Goal: Navigation & Orientation: Understand site structure

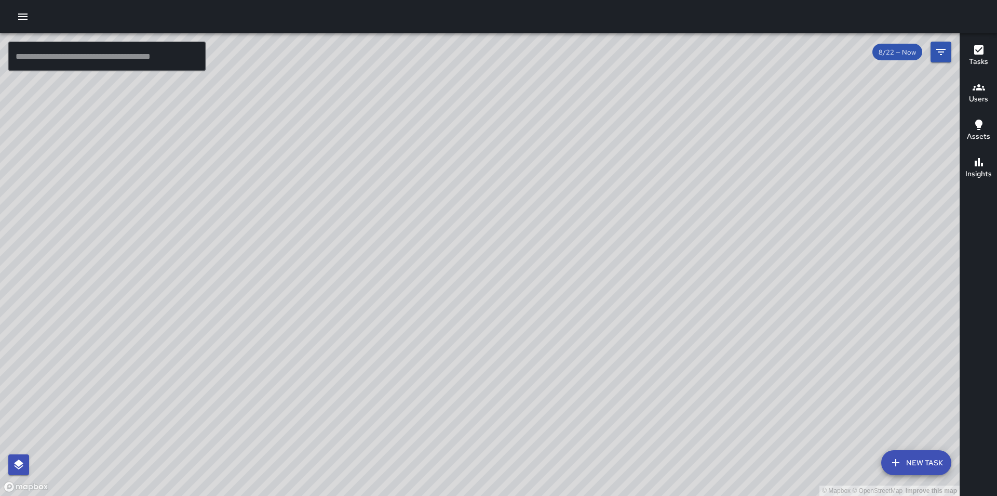
click at [352, 281] on div "© Mapbox © OpenStreetMap Improve this map" at bounding box center [480, 264] width 960 height 462
drag, startPoint x: 377, startPoint y: 307, endPoint x: 568, endPoint y: 285, distance: 192.9
click at [568, 285] on div "© Mapbox © OpenStreetMap Improve this map" at bounding box center [480, 264] width 960 height 462
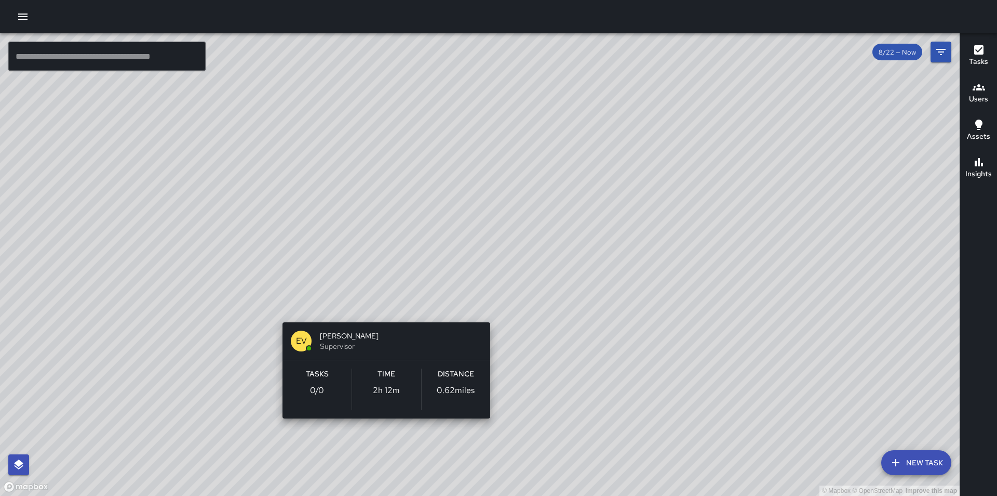
click at [376, 310] on div "© Mapbox © OpenStreetMap Improve this map EV [PERSON_NAME] Supervisor Tasks 0 /…" at bounding box center [480, 264] width 960 height 462
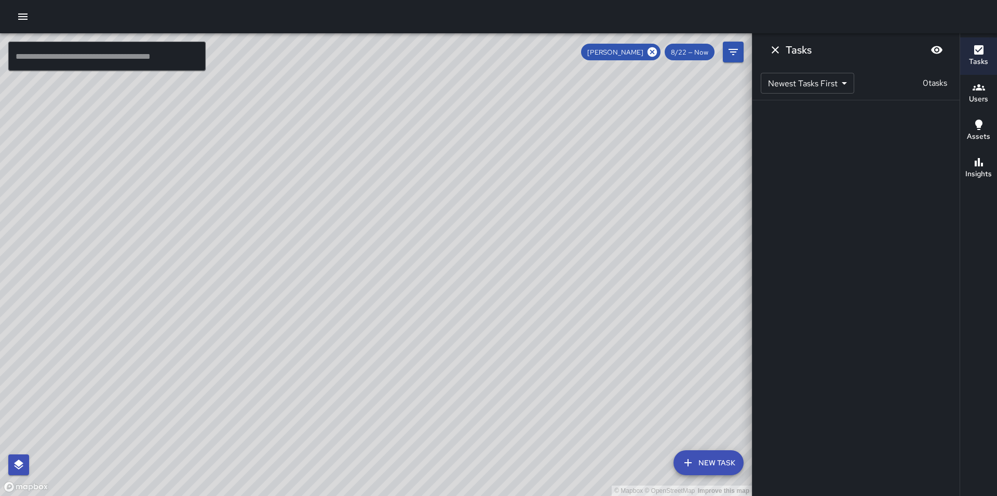
drag, startPoint x: 561, startPoint y: 331, endPoint x: 442, endPoint y: 270, distance: 133.8
click at [442, 270] on div "© Mapbox © OpenStreetMap Improve this map" at bounding box center [376, 264] width 752 height 462
click at [650, 49] on icon at bounding box center [652, 51] width 9 height 9
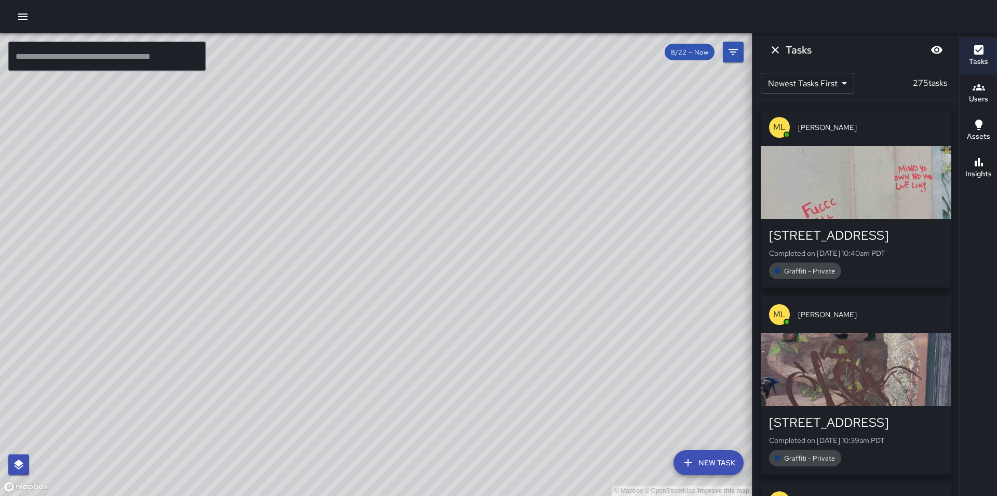
click at [480, 354] on div "© Mapbox © OpenStreetMap Improve this map" at bounding box center [376, 264] width 752 height 462
drag, startPoint x: 556, startPoint y: 228, endPoint x: 441, endPoint y: 321, distance: 148.6
click at [441, 321] on div "© Mapbox © OpenStreetMap Improve this map" at bounding box center [376, 264] width 752 height 462
drag, startPoint x: 554, startPoint y: 430, endPoint x: 449, endPoint y: 289, distance: 175.6
click at [449, 291] on div "© Mapbox © OpenStreetMap Improve this map" at bounding box center [376, 264] width 752 height 462
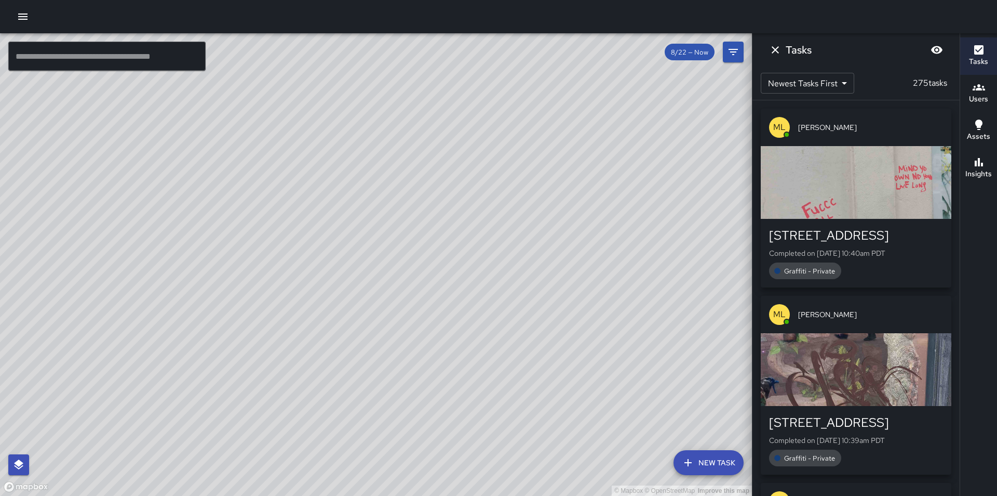
drag, startPoint x: 490, startPoint y: 431, endPoint x: 541, endPoint y: 370, distance: 79.3
click at [541, 370] on div "© Mapbox © OpenStreetMap Improve this map" at bounding box center [376, 264] width 752 height 462
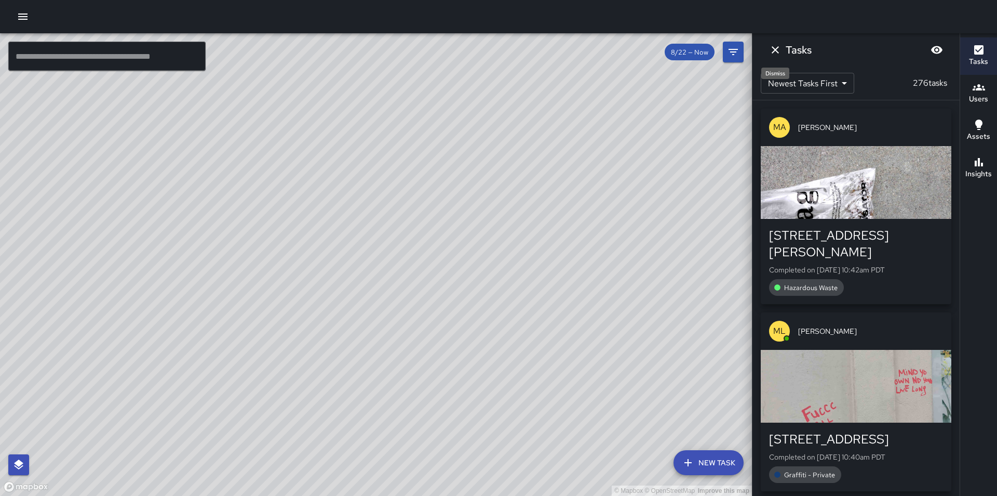
click at [777, 49] on icon "Dismiss" at bounding box center [775, 50] width 12 height 12
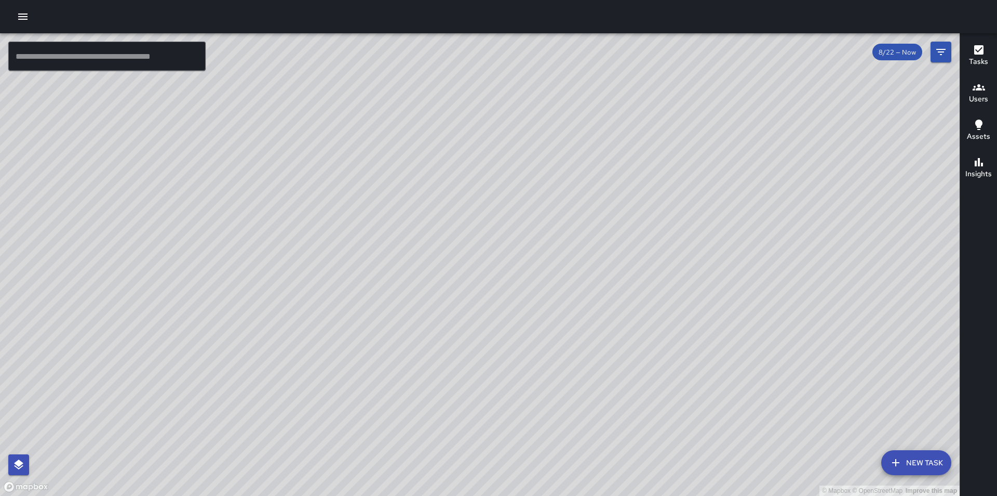
click at [640, 357] on div "© Mapbox © OpenStreetMap Improve this map [PERSON_NAME] Ambassador Tasks 21 / 2…" at bounding box center [480, 264] width 960 height 462
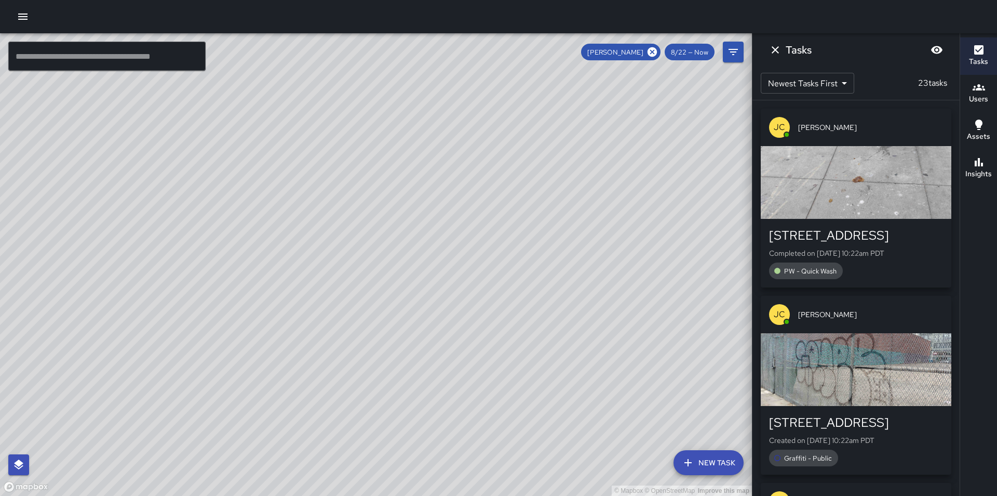
click at [649, 54] on icon at bounding box center [652, 51] width 9 height 9
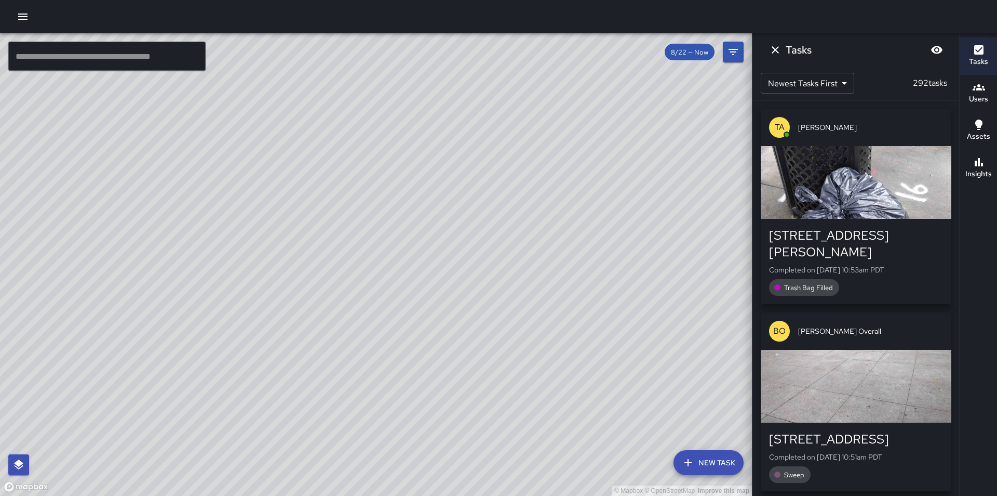
drag, startPoint x: 484, startPoint y: 270, endPoint x: 492, endPoint y: 203, distance: 67.6
click at [492, 205] on div "© Mapbox © OpenStreetMap Improve this map" at bounding box center [376, 264] width 752 height 462
drag, startPoint x: 370, startPoint y: 221, endPoint x: 304, endPoint y: 515, distance: 302.0
click at [304, 495] on html "© Mapbox © OpenStreetMap Improve this map ​ New Task 8/22 — Now Map Layers Task…" at bounding box center [498, 248] width 997 height 496
drag, startPoint x: 404, startPoint y: 353, endPoint x: 404, endPoint y: 289, distance: 64.4
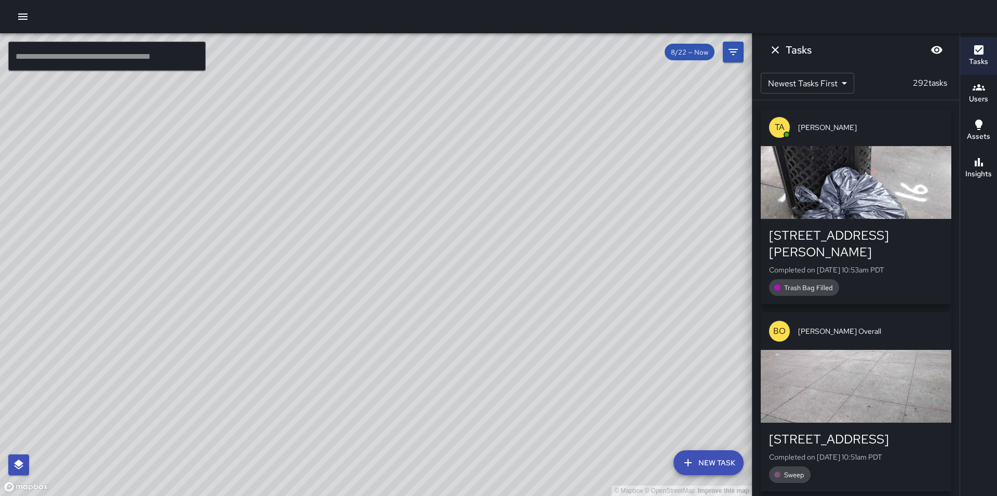
click at [432, 473] on div "© Mapbox © OpenStreetMap Improve this map" at bounding box center [376, 264] width 752 height 462
drag, startPoint x: 382, startPoint y: 404, endPoint x: 493, endPoint y: 13, distance: 406.2
click at [493, 15] on div "© Mapbox © OpenStreetMap Improve this map ​ New Task 8/22 — Now Map Layers Task…" at bounding box center [498, 248] width 997 height 496
drag, startPoint x: 432, startPoint y: 417, endPoint x: 370, endPoint y: 246, distance: 181.9
click at [371, 247] on div "© Mapbox © OpenStreetMap Improve this map" at bounding box center [376, 264] width 752 height 462
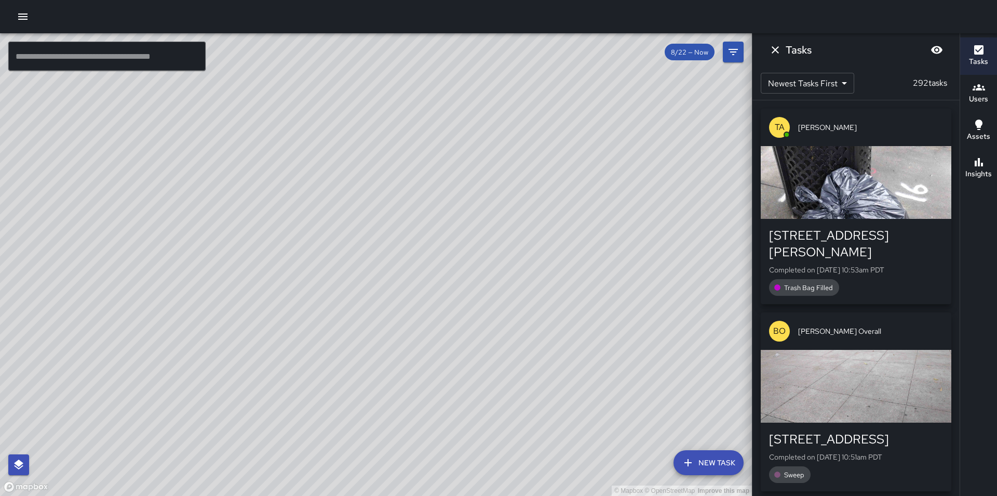
drag, startPoint x: 393, startPoint y: 207, endPoint x: 455, endPoint y: 38, distance: 179.3
click at [454, 39] on div "© Mapbox © OpenStreetMap Improve this map" at bounding box center [376, 264] width 752 height 462
drag, startPoint x: 282, startPoint y: 452, endPoint x: 277, endPoint y: 331, distance: 121.2
click at [277, 331] on div "© Mapbox © OpenStreetMap Improve this map" at bounding box center [376, 264] width 752 height 462
click at [307, 239] on div "© Mapbox © OpenStreetMap Improve this map [PERSON_NAME] Ambassador Tasks 21 / 2…" at bounding box center [376, 264] width 752 height 462
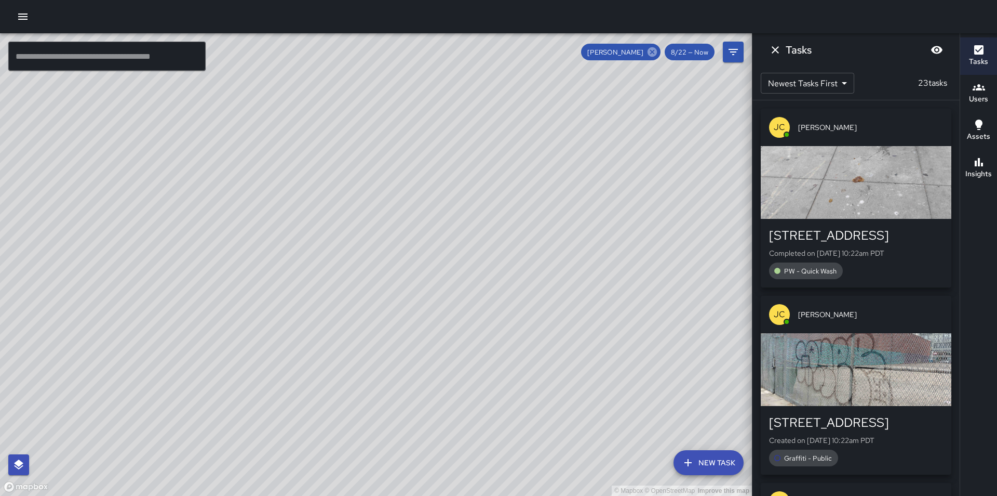
click at [650, 51] on icon at bounding box center [652, 51] width 9 height 9
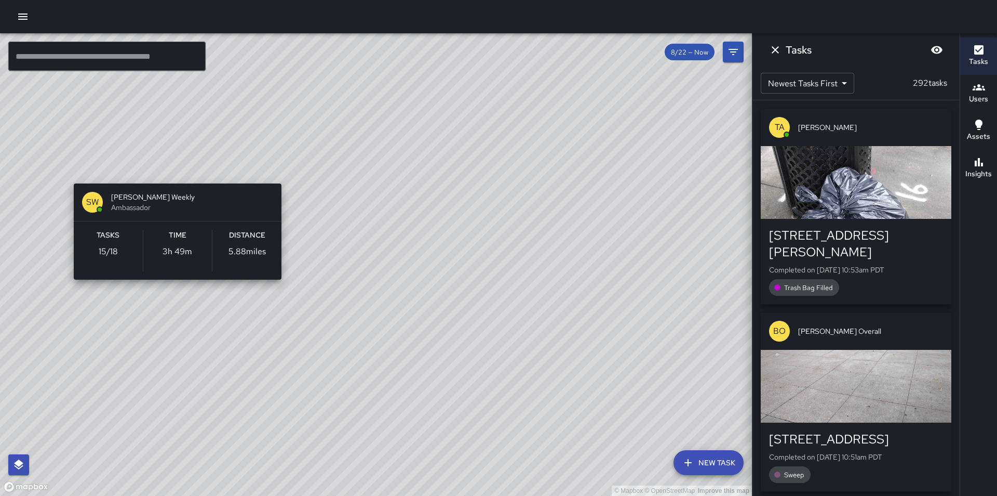
click at [170, 166] on div "© Mapbox © OpenStreetMap Improve this map [PERSON_NAME] Weekly Ambassador Tasks…" at bounding box center [376, 264] width 752 height 462
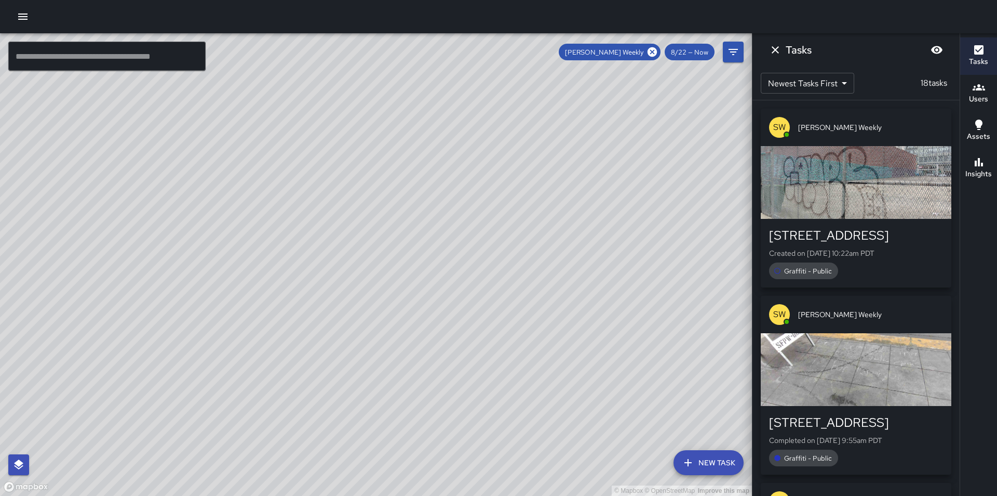
drag, startPoint x: 297, startPoint y: 255, endPoint x: 350, endPoint y: 316, distance: 81.0
click at [349, 321] on div "© Mapbox © OpenStreetMap Improve this map" at bounding box center [376, 264] width 752 height 462
click at [655, 53] on icon at bounding box center [652, 51] width 11 height 11
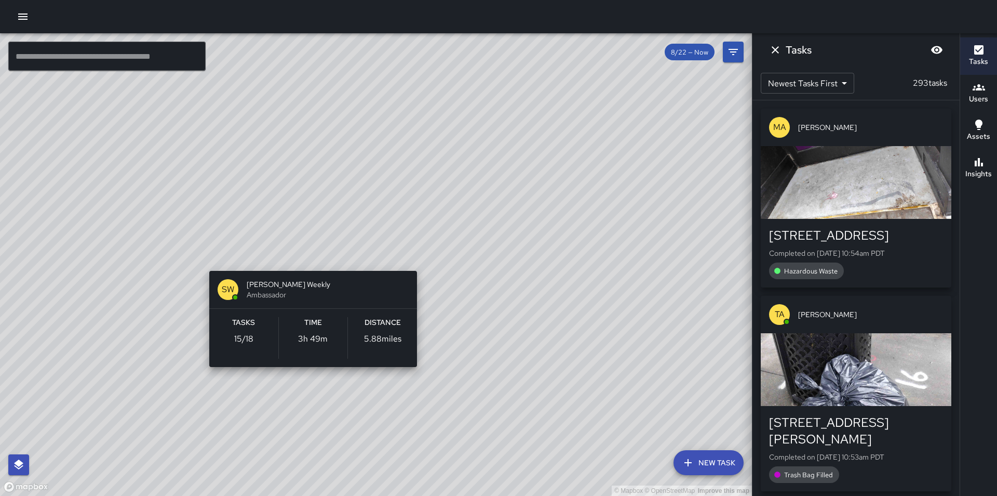
click at [309, 256] on div "© Mapbox © OpenStreetMap Improve this map [PERSON_NAME] Weekly Ambassador Tasks…" at bounding box center [376, 264] width 752 height 462
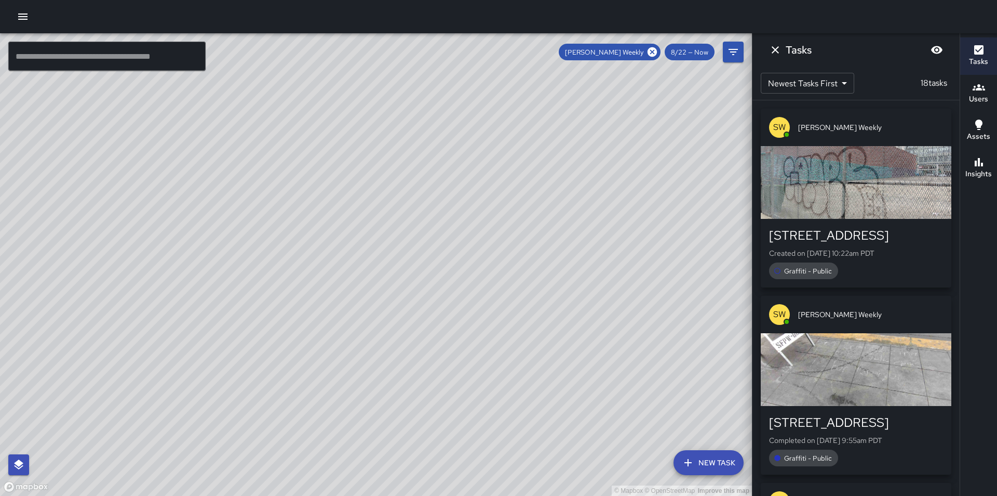
click at [651, 51] on icon at bounding box center [652, 51] width 9 height 9
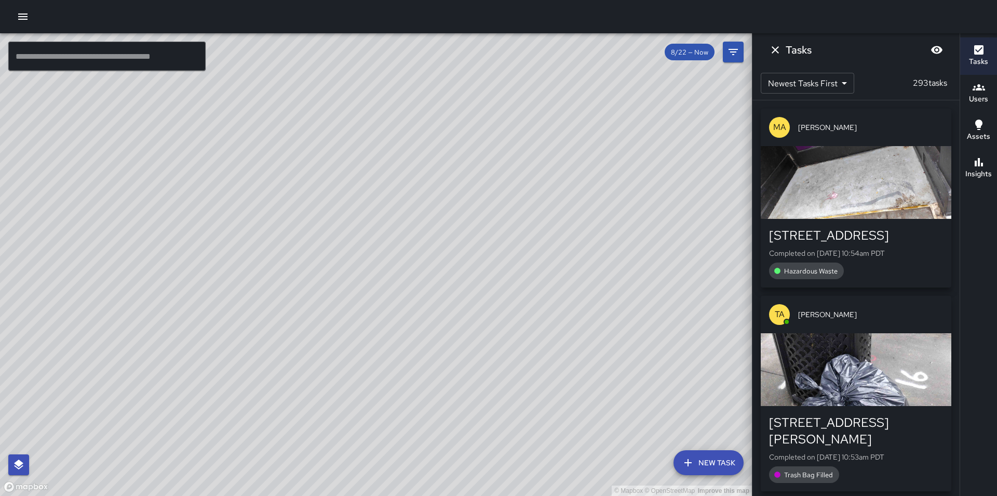
click at [351, 248] on div "© Mapbox © OpenStreetMap Improve this map [PERSON_NAME] Ambassador Tasks 21 / 2…" at bounding box center [376, 264] width 752 height 462
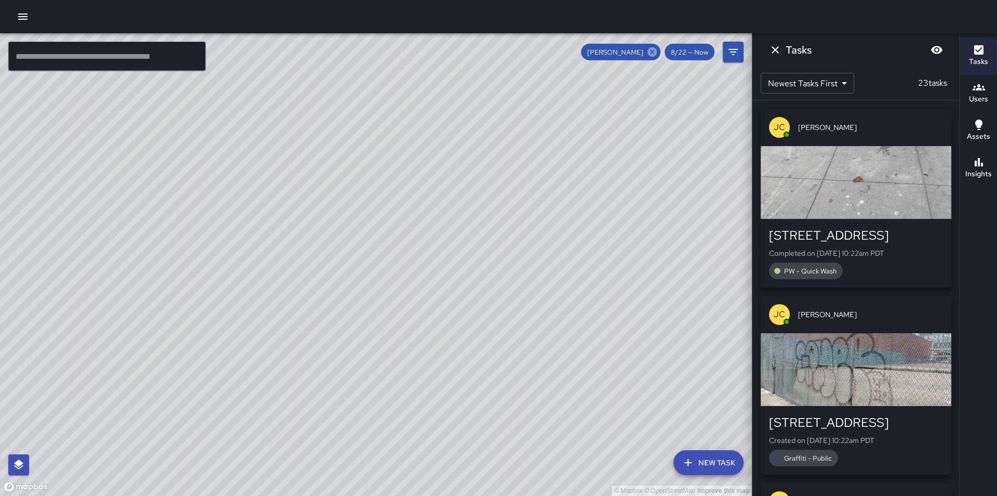
click at [656, 54] on icon at bounding box center [652, 51] width 9 height 9
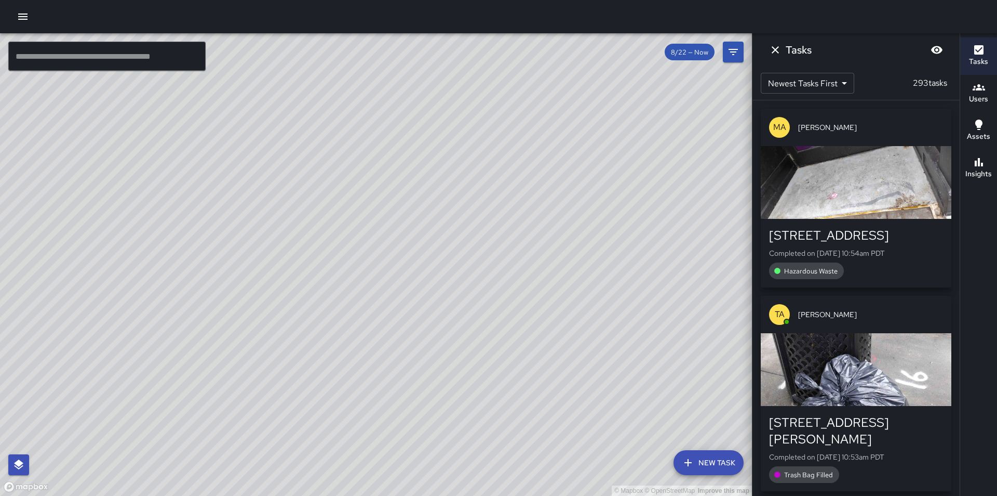
drag, startPoint x: 580, startPoint y: 178, endPoint x: 478, endPoint y: 284, distance: 147.0
click at [478, 284] on div "© Mapbox © OpenStreetMap Improve this map" at bounding box center [376, 264] width 752 height 462
click at [293, 343] on div "© Mapbox © OpenStreetMap Improve this map" at bounding box center [376, 264] width 752 height 462
click at [780, 49] on icon "Dismiss" at bounding box center [775, 50] width 12 height 12
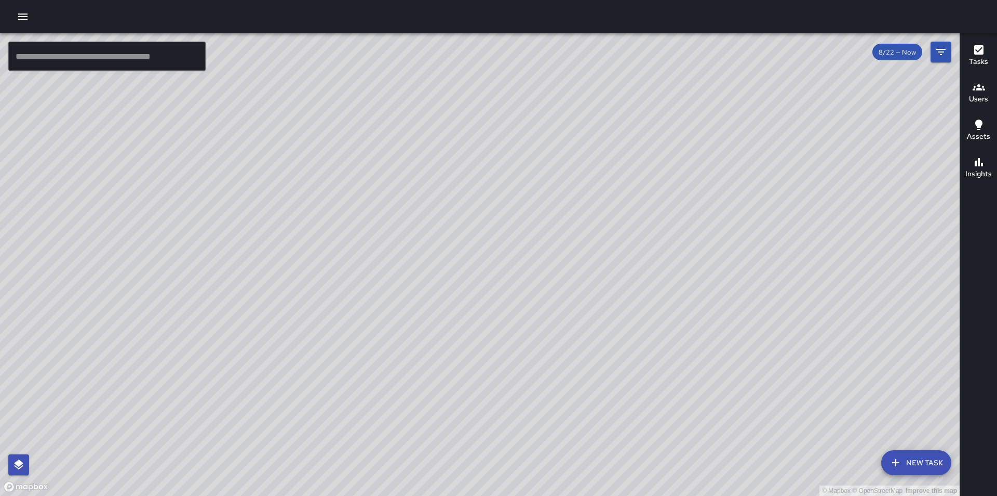
click at [524, 398] on div "© Mapbox © OpenStreetMap Improve this map" at bounding box center [480, 264] width 960 height 462
drag, startPoint x: 303, startPoint y: 412, endPoint x: 503, endPoint y: 216, distance: 280.3
click at [516, 212] on div "© Mapbox © OpenStreetMap Improve this map" at bounding box center [480, 264] width 960 height 462
